Goal: Answer question/provide support

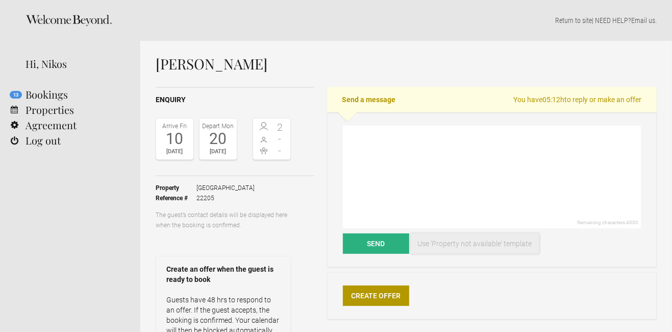
click at [447, 242] on link "Use 'Property not available' template" at bounding box center [475, 243] width 129 height 20
type textarea "Hi Michelle, unfortunately Ammos Hotel is fully booked at this time. We look fo…"
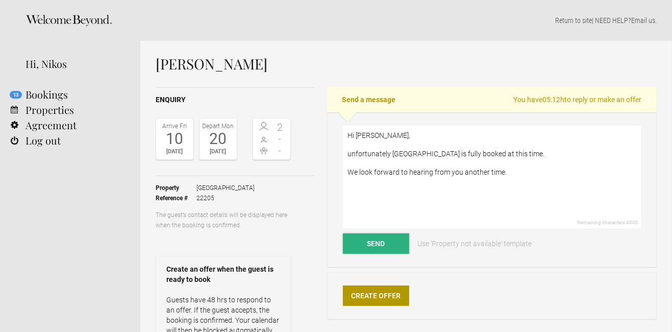
click at [384, 245] on button "Send" at bounding box center [376, 243] width 66 height 20
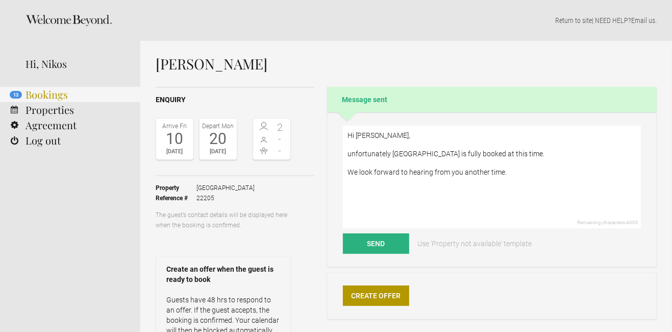
click at [54, 94] on link "13 Bookings" at bounding box center [70, 94] width 140 height 15
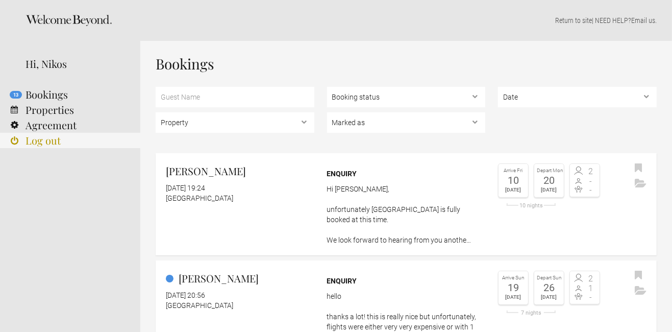
click at [50, 143] on link "Log out" at bounding box center [70, 140] width 140 height 15
